Goal: Register for event/course: Register for event/course

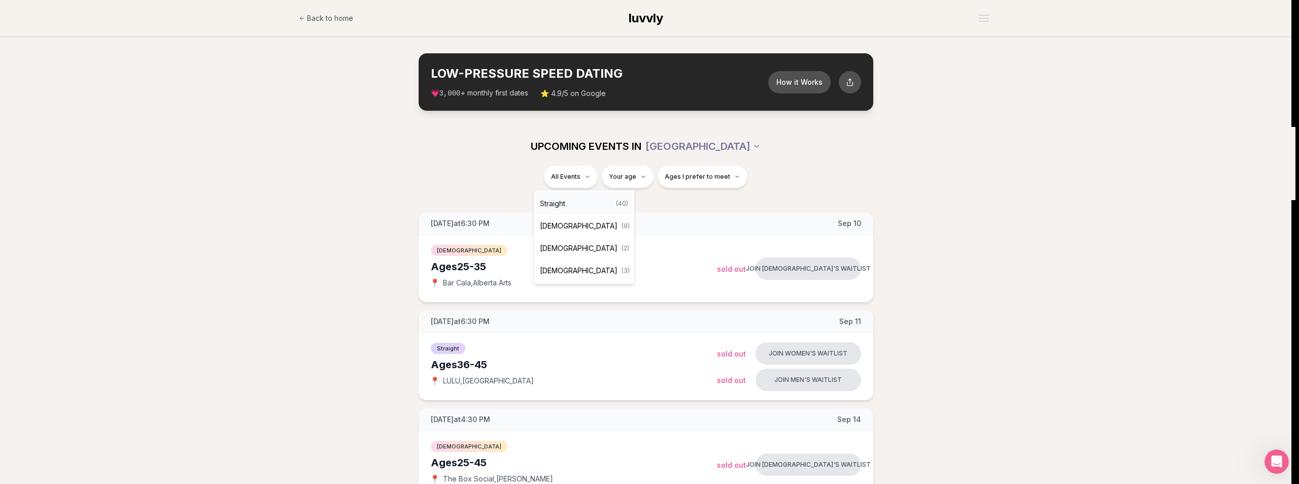
click at [571, 202] on div "Straight ( 40 )" at bounding box center [584, 203] width 96 height 22
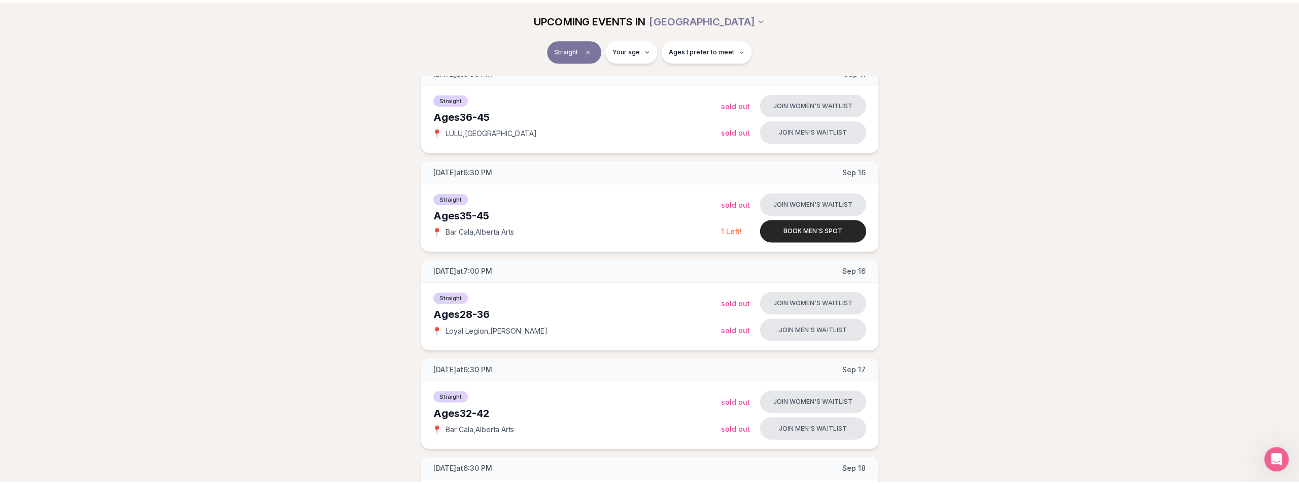
scroll to position [51, 0]
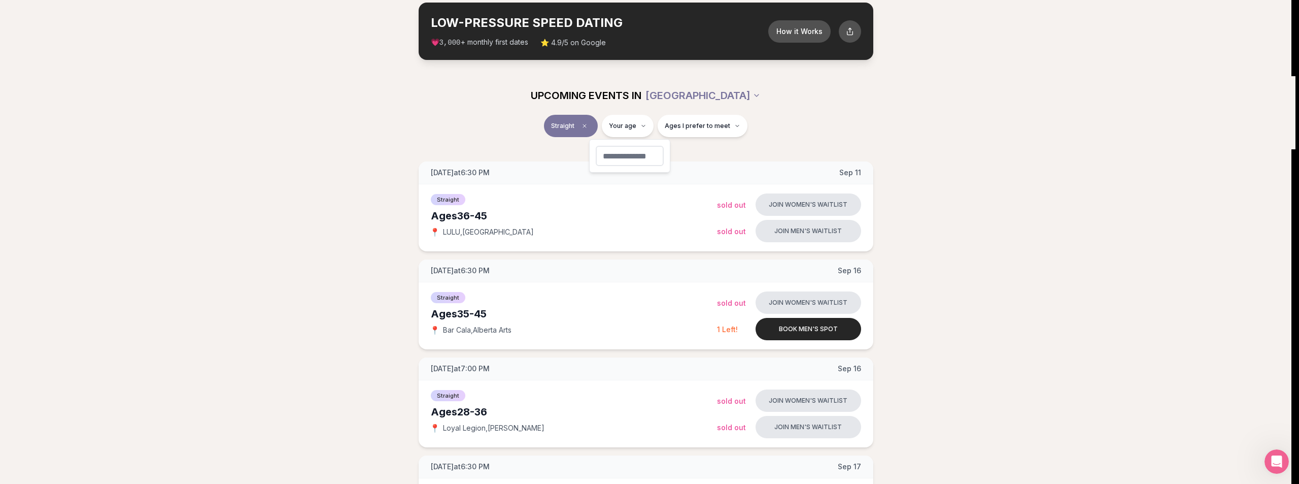
type input "**"
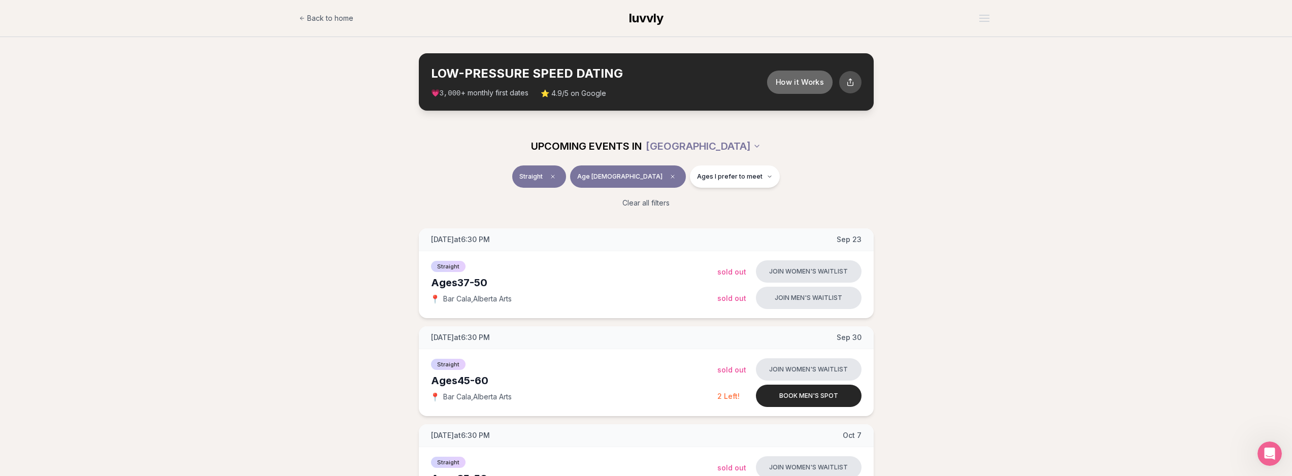
click at [800, 79] on button "How it Works" at bounding box center [798, 81] width 65 height 23
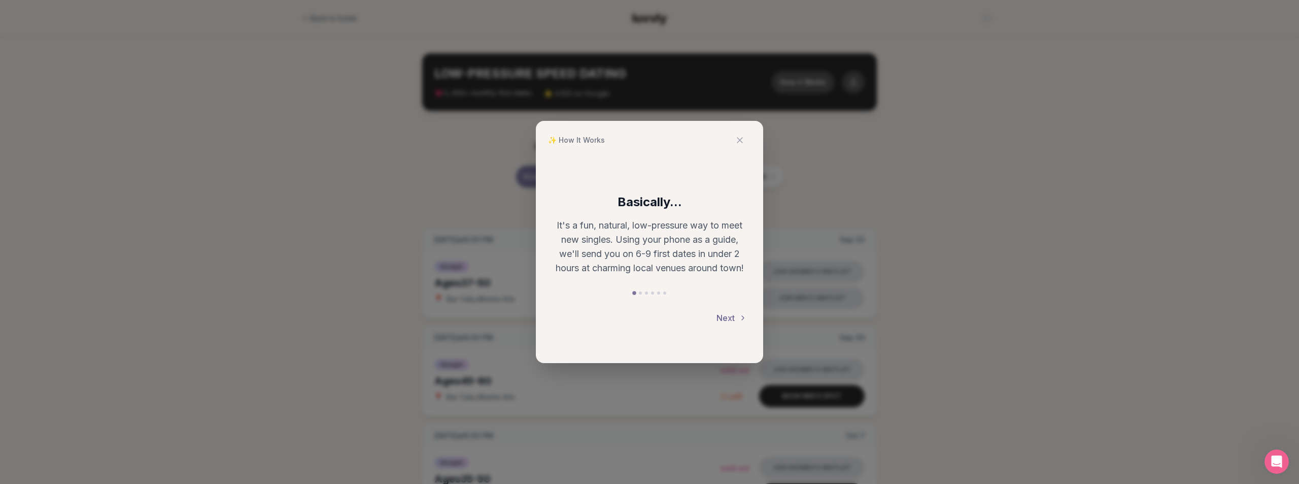
click at [728, 318] on button "Next" at bounding box center [732, 318] width 30 height 22
click at [728, 319] on button "Next" at bounding box center [732, 318] width 30 height 22
click at [728, 312] on button "Next" at bounding box center [732, 319] width 30 height 22
click at [728, 312] on button "Next" at bounding box center [732, 318] width 30 height 22
click at [725, 324] on button "Next" at bounding box center [732, 325] width 30 height 22
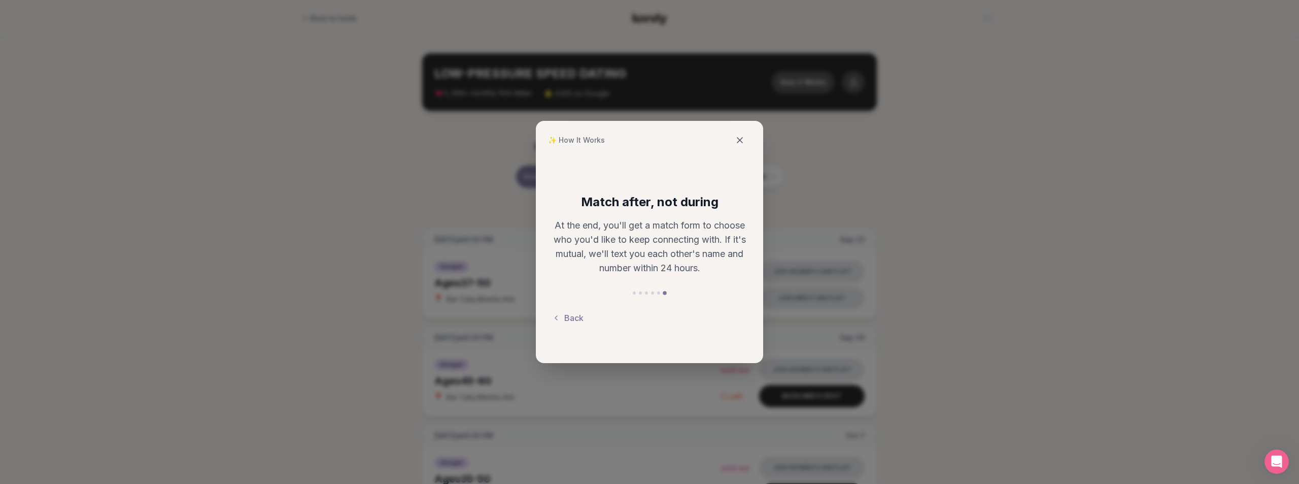
click at [739, 141] on icon at bounding box center [740, 140] width 10 height 10
